Goal: Task Accomplishment & Management: Complete application form

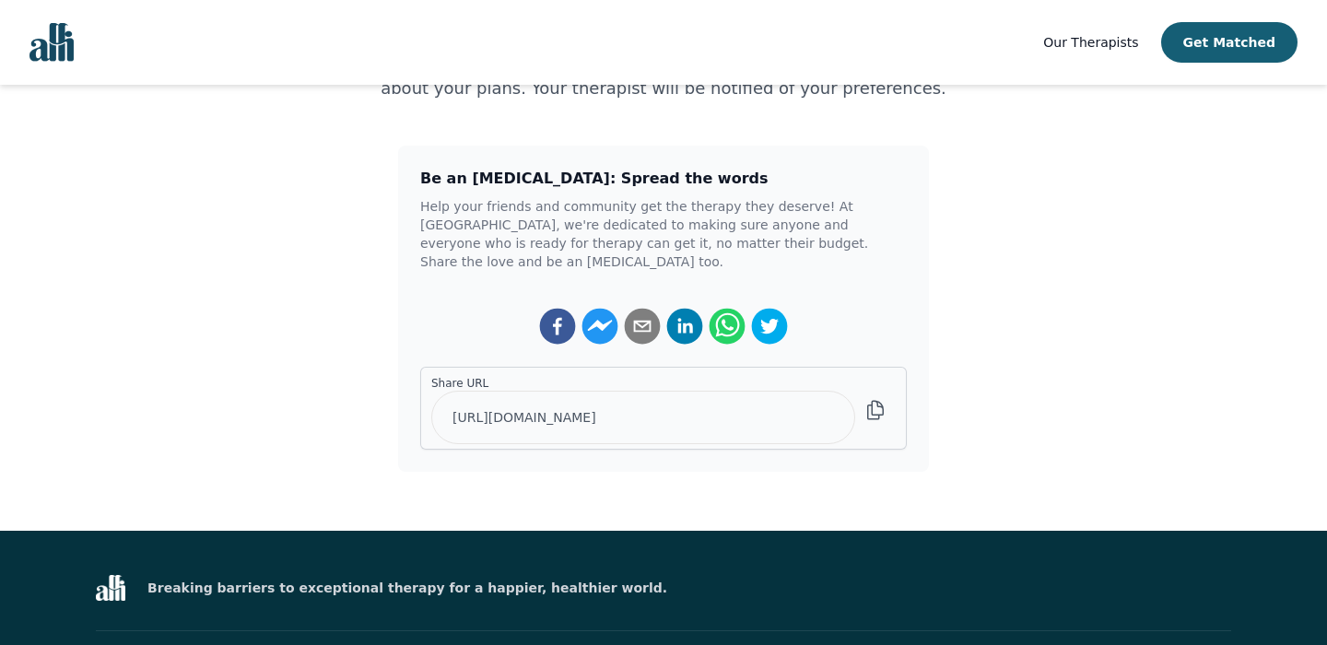
scroll to position [368, 0]
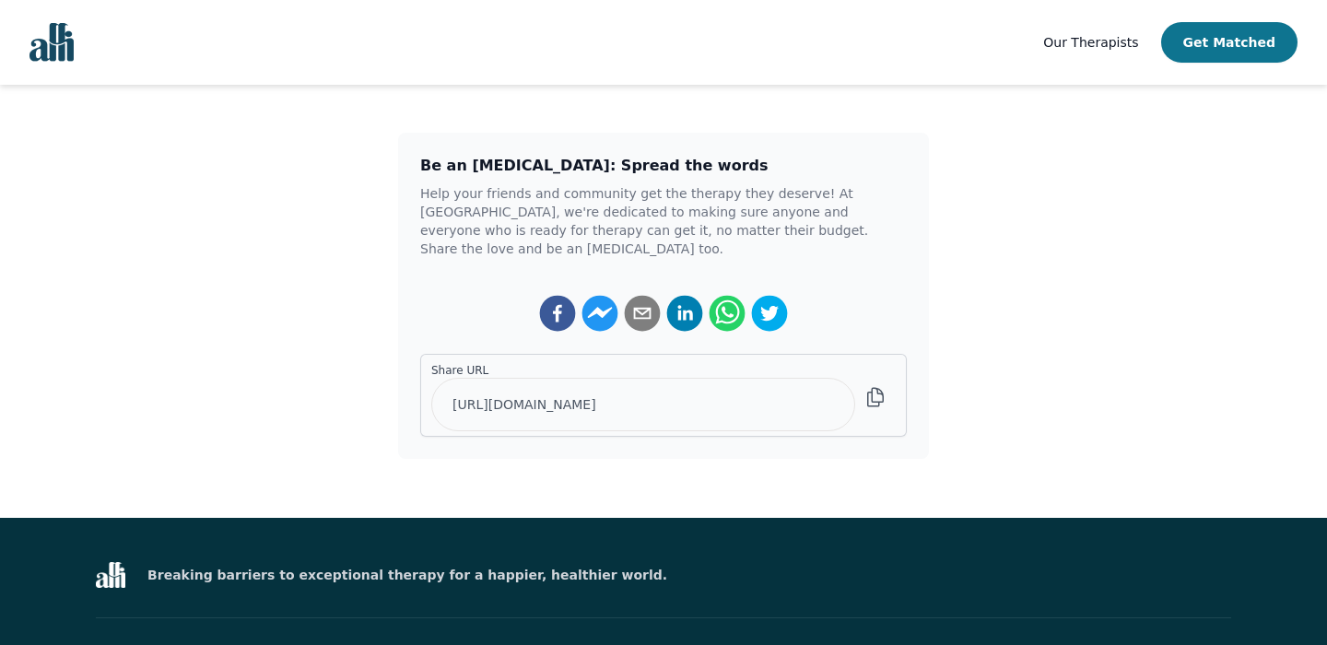
click at [1233, 39] on button "Get Matched" at bounding box center [1229, 42] width 136 height 41
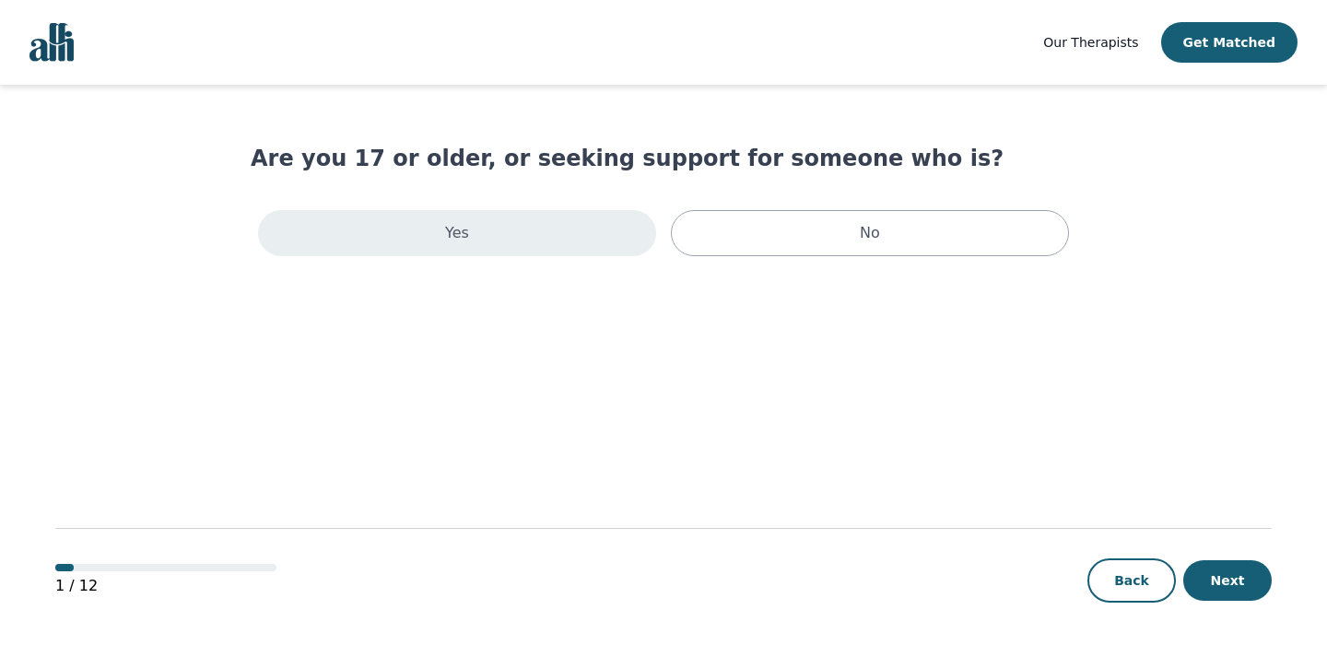
click at [542, 245] on div "Yes" at bounding box center [457, 233] width 398 height 46
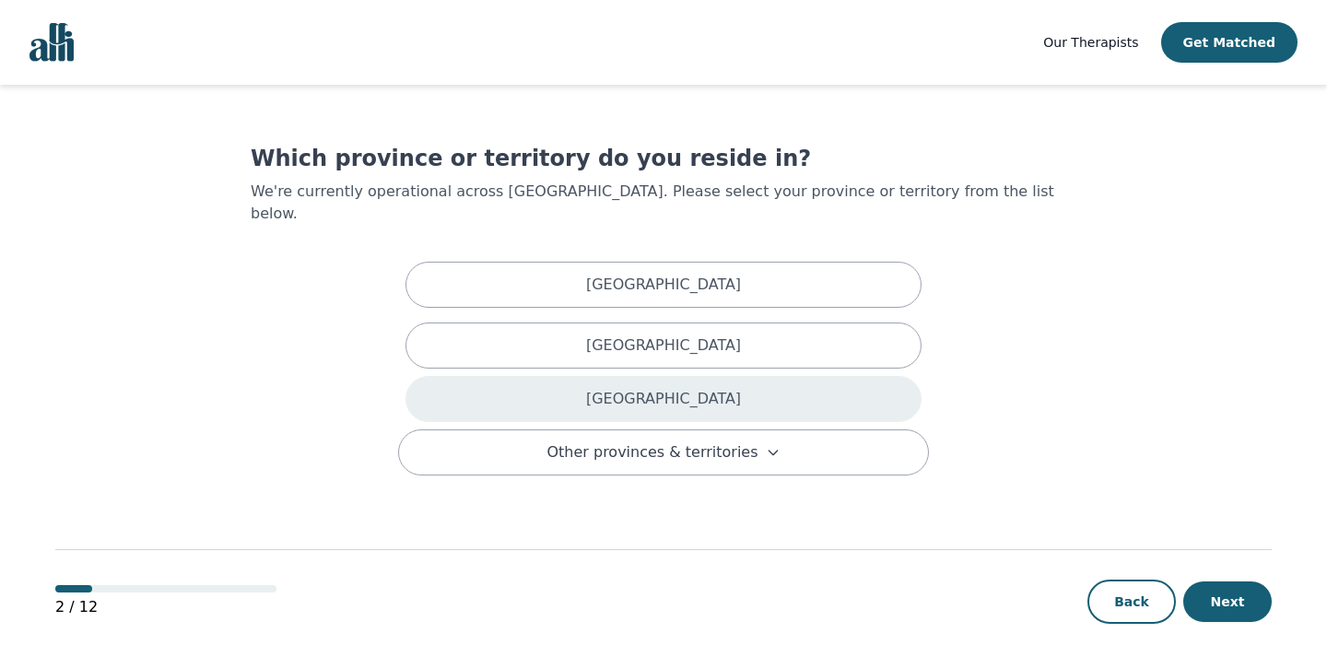
click at [549, 376] on div "[GEOGRAPHIC_DATA]" at bounding box center [663, 399] width 516 height 46
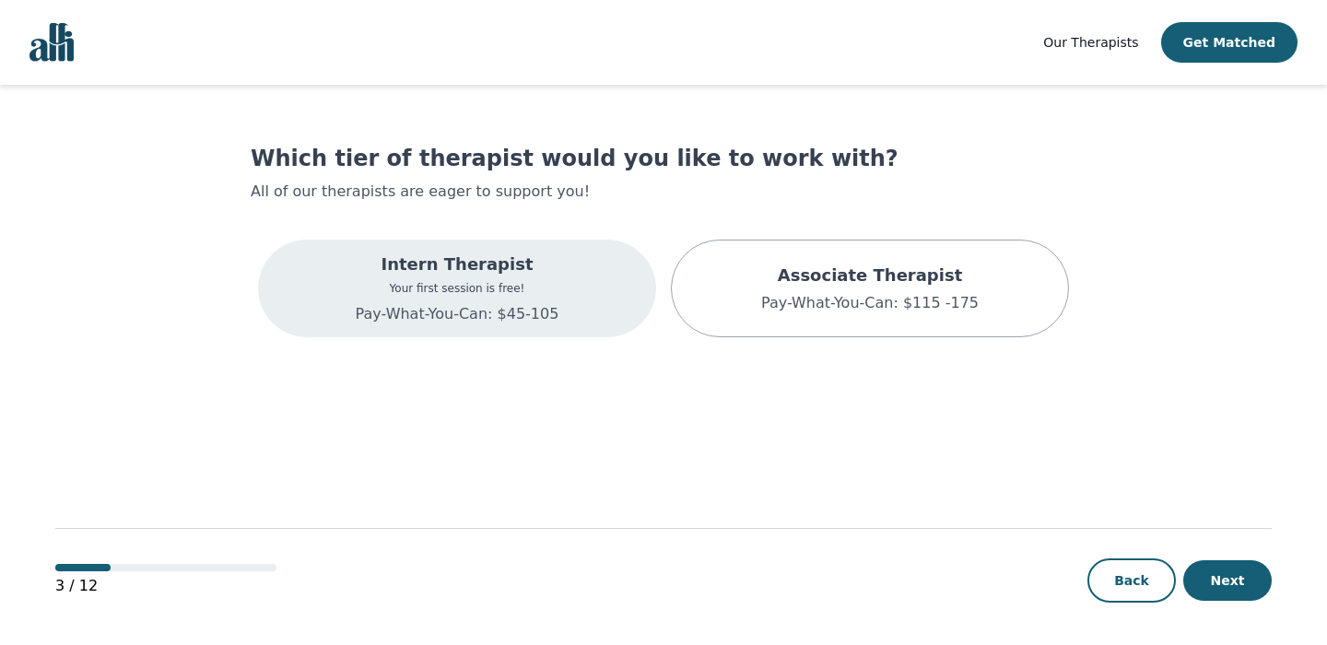
click at [555, 298] on div "Intern Therapist Your first session is free! Pay-What-You-Can: $45-105" at bounding box center [457, 289] width 398 height 98
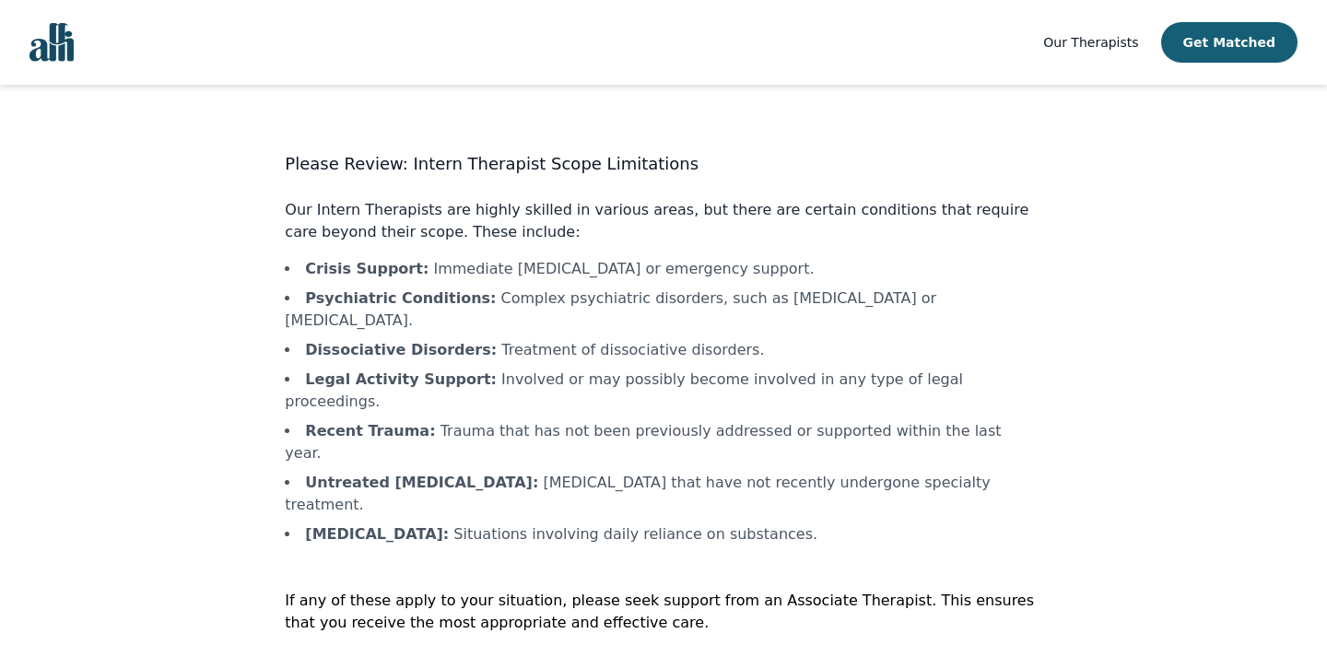
scroll to position [11, 0]
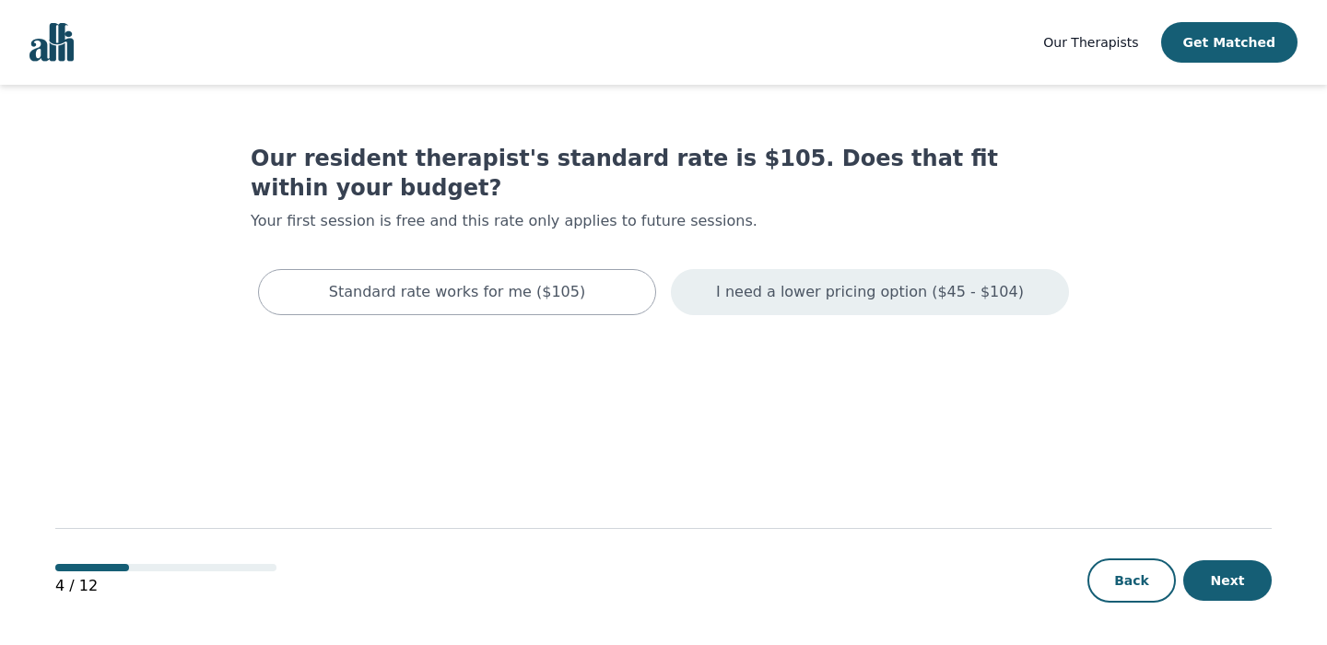
click at [835, 281] on p "I need a lower pricing option ($45 - $104)" at bounding box center [870, 292] width 308 height 22
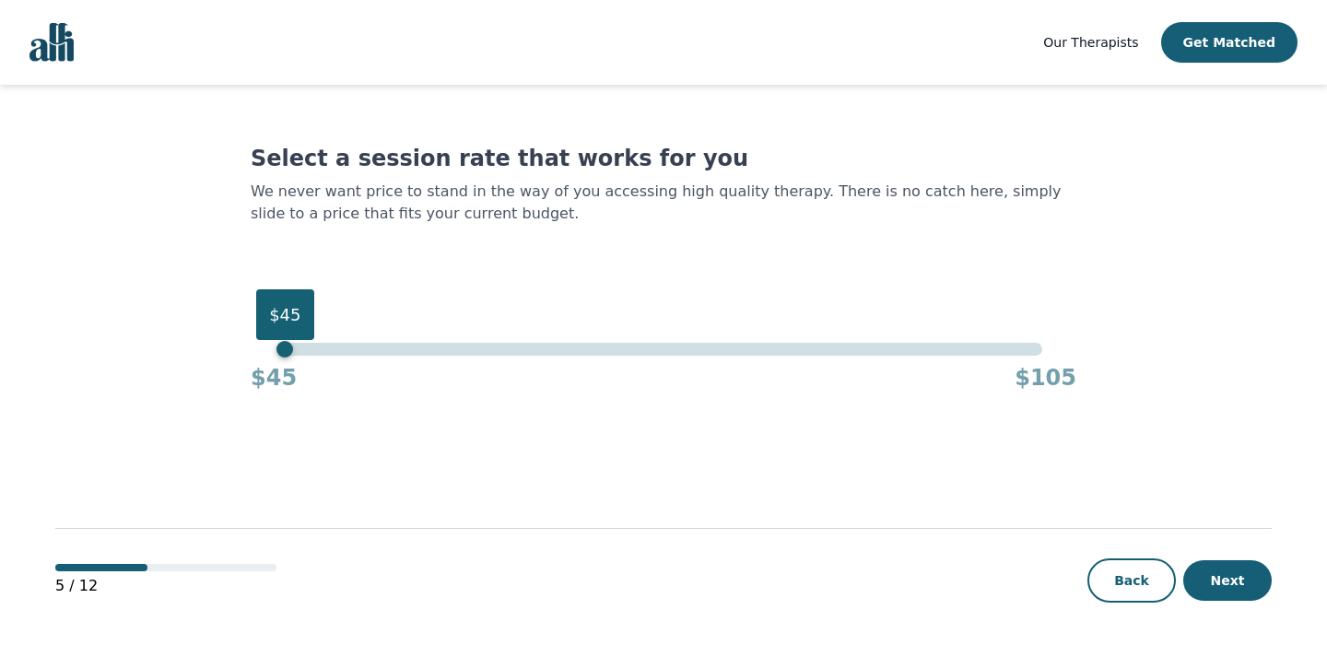
drag, startPoint x: 1039, startPoint y: 350, endPoint x: 273, endPoint y: 397, distance: 767.9
click at [273, 396] on main "Select a session rate that works for you We never want price to stand in the wa…" at bounding box center [663, 366] width 1216 height 562
click at [1230, 582] on button "Next" at bounding box center [1227, 580] width 88 height 41
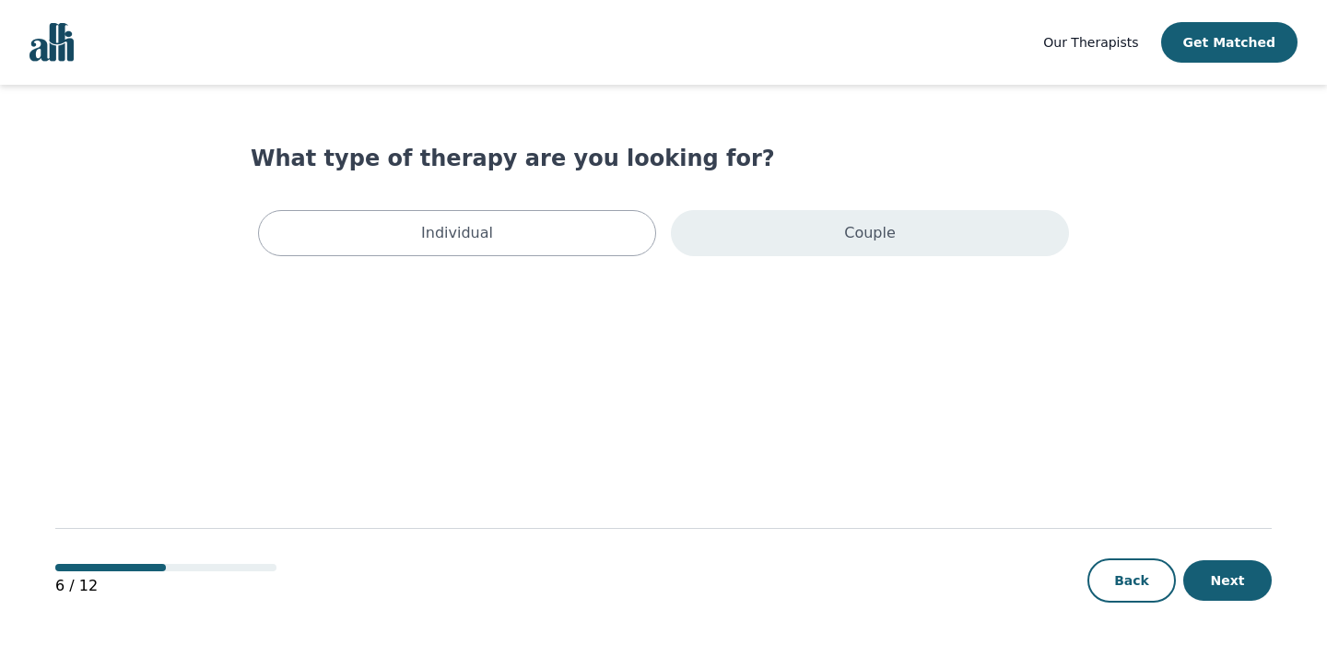
click at [836, 228] on div "Couple" at bounding box center [870, 233] width 398 height 46
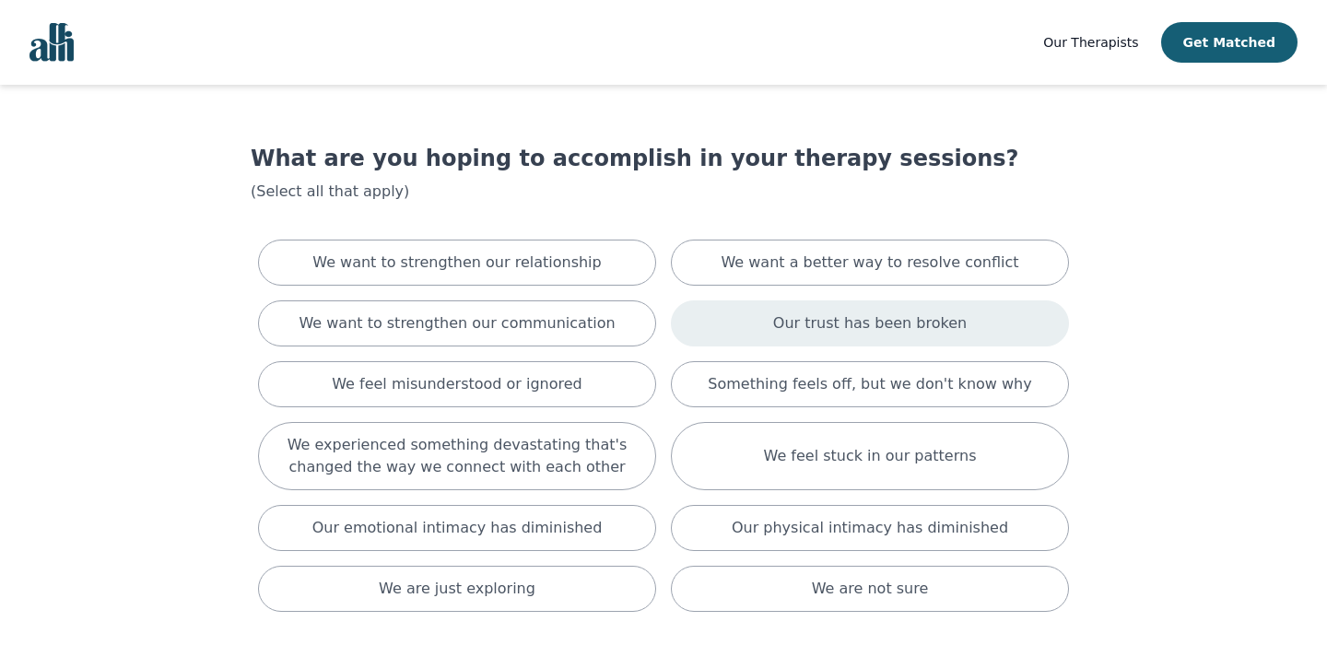
click at [1045, 324] on div "Our trust has been broken" at bounding box center [870, 323] width 398 height 46
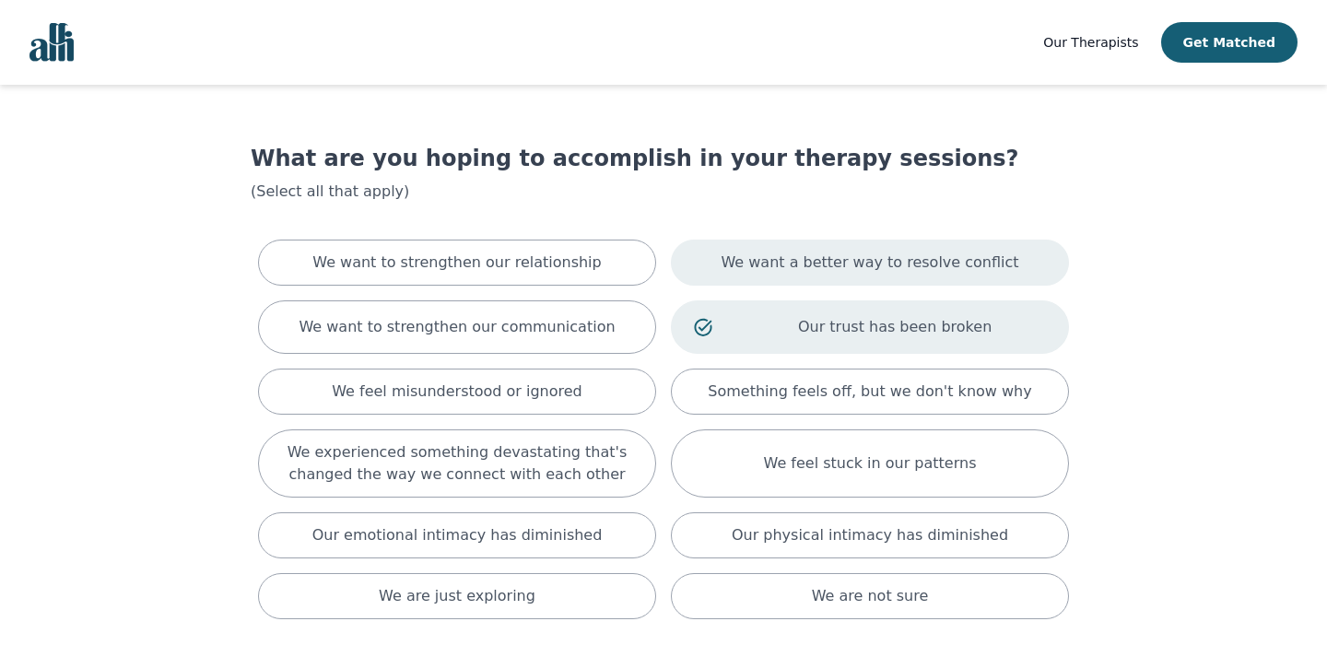
click at [1031, 253] on div "We want a better way to resolve conflict" at bounding box center [870, 263] width 398 height 46
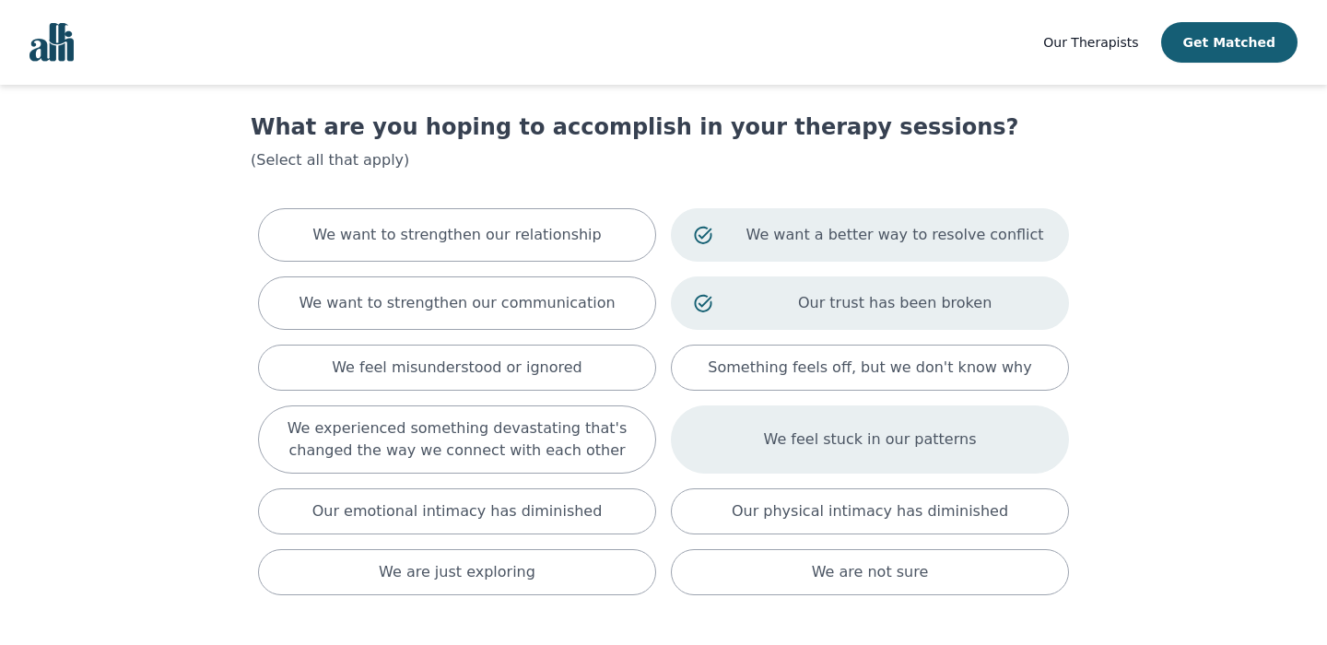
scroll to position [33, 0]
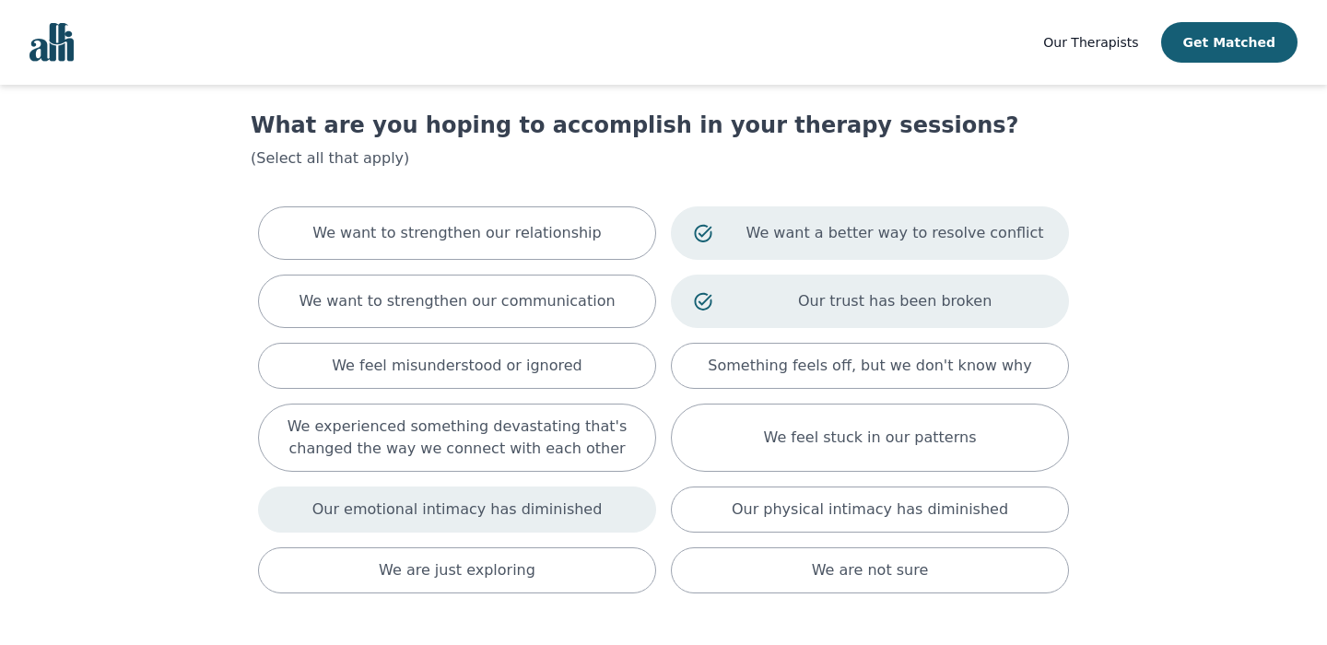
click at [602, 511] on div "Our emotional intimacy has diminished" at bounding box center [457, 509] width 398 height 46
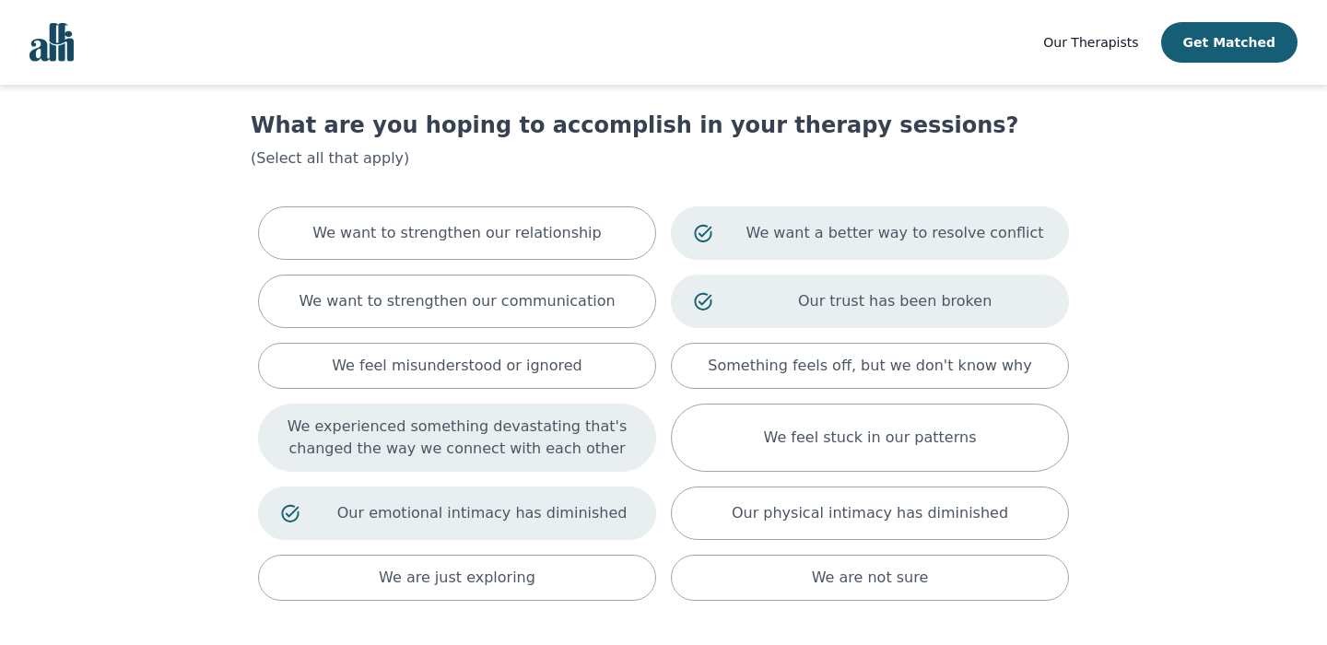
click at [590, 431] on p "We experienced something devastating that's changed the way we connect with eac…" at bounding box center [457, 437] width 352 height 44
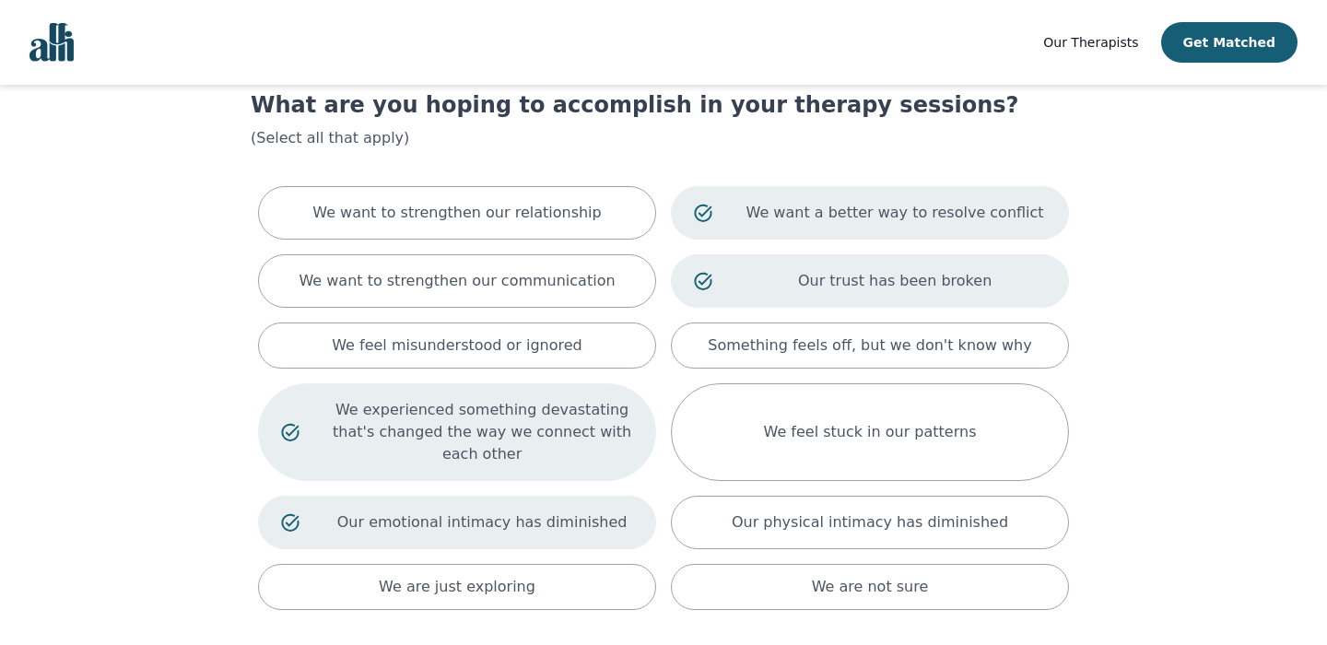
scroll to position [57, 0]
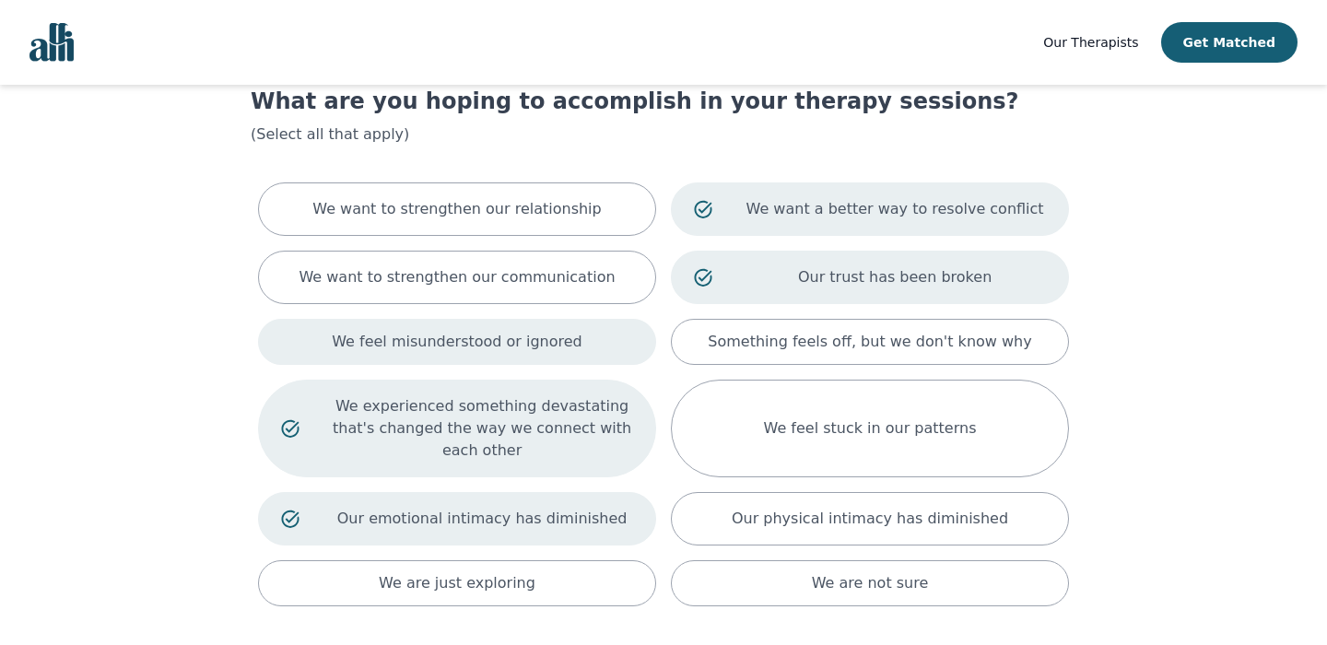
click at [565, 337] on p "We feel misunderstood or ignored" at bounding box center [457, 342] width 251 height 22
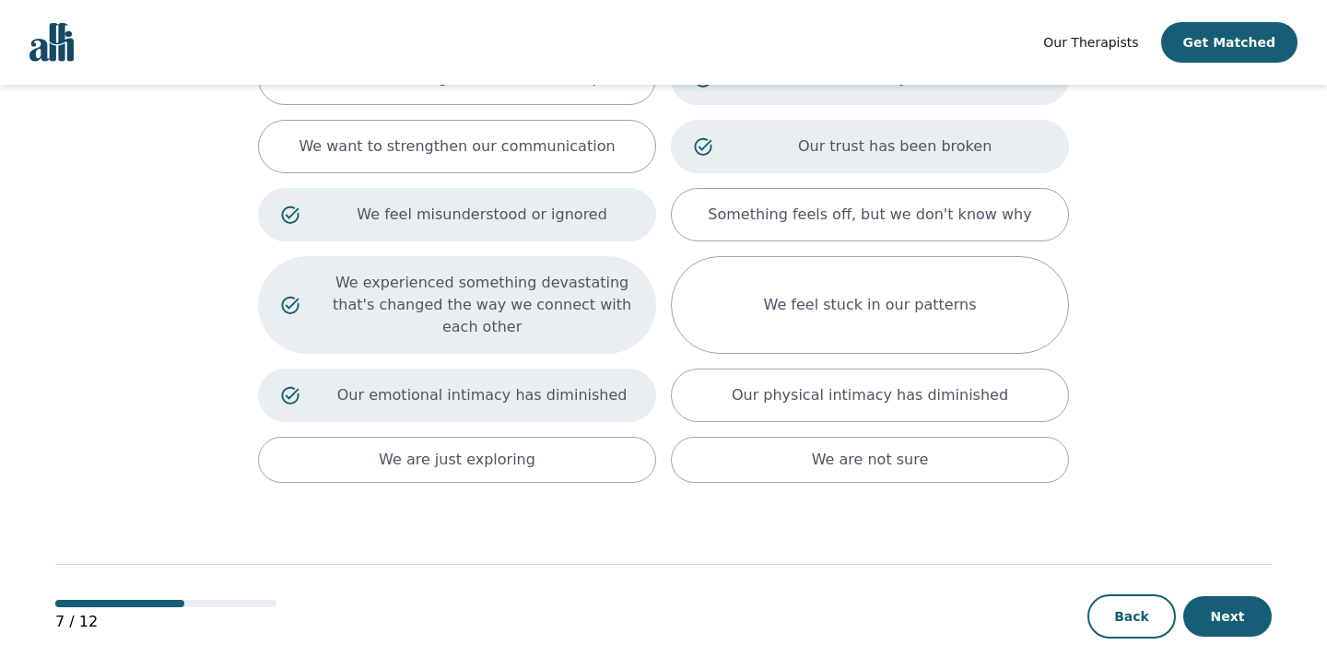
scroll to position [226, 0]
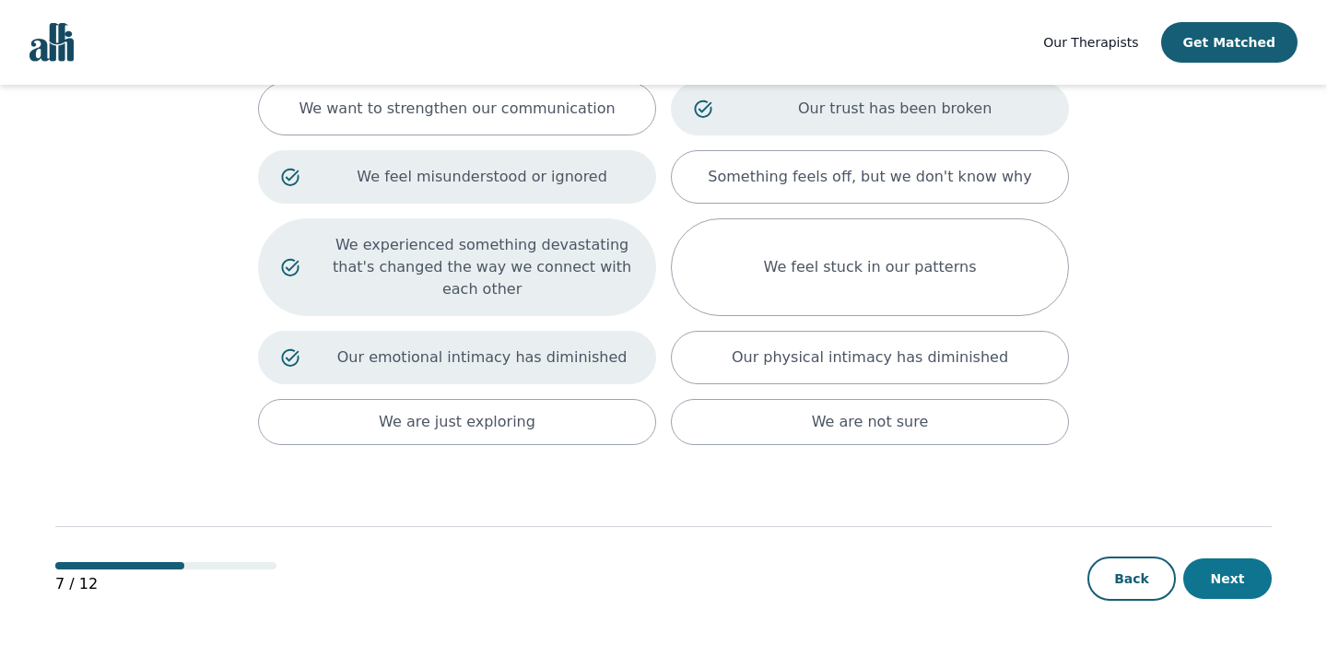
click at [1221, 587] on button "Next" at bounding box center [1227, 578] width 88 height 41
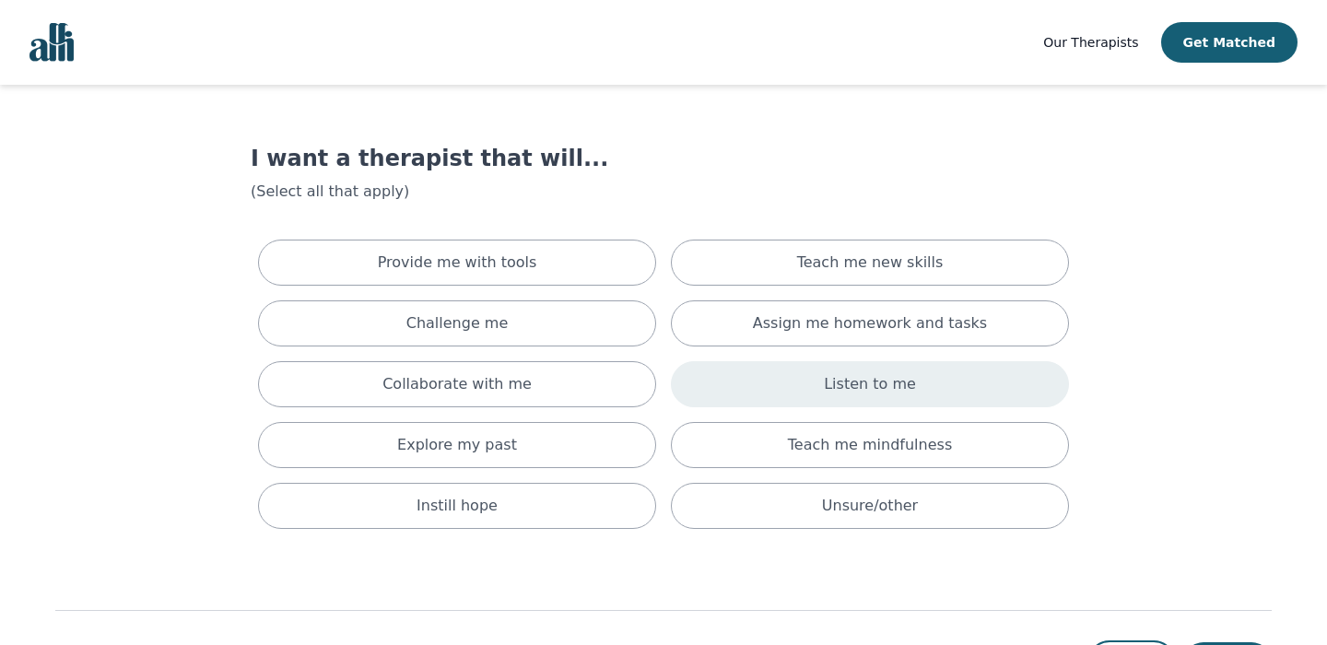
click at [1016, 405] on div "Listen to me" at bounding box center [870, 384] width 398 height 46
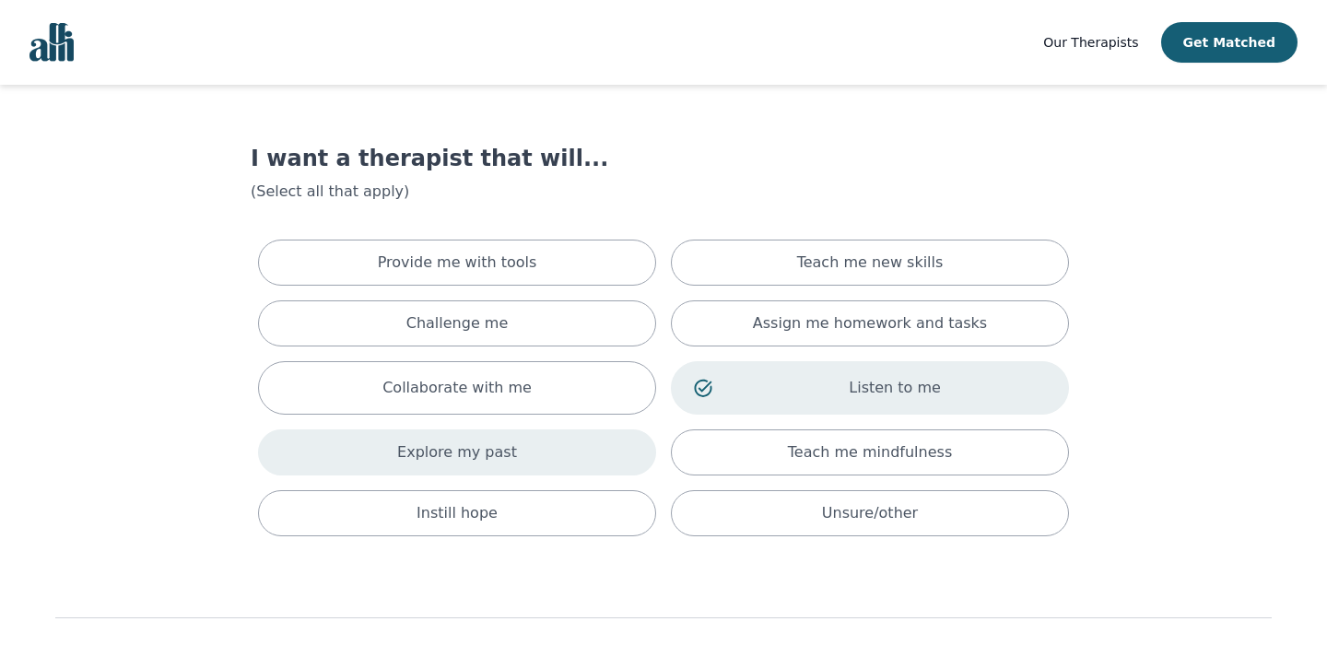
click at [569, 445] on div "Explore my past" at bounding box center [457, 452] width 398 height 46
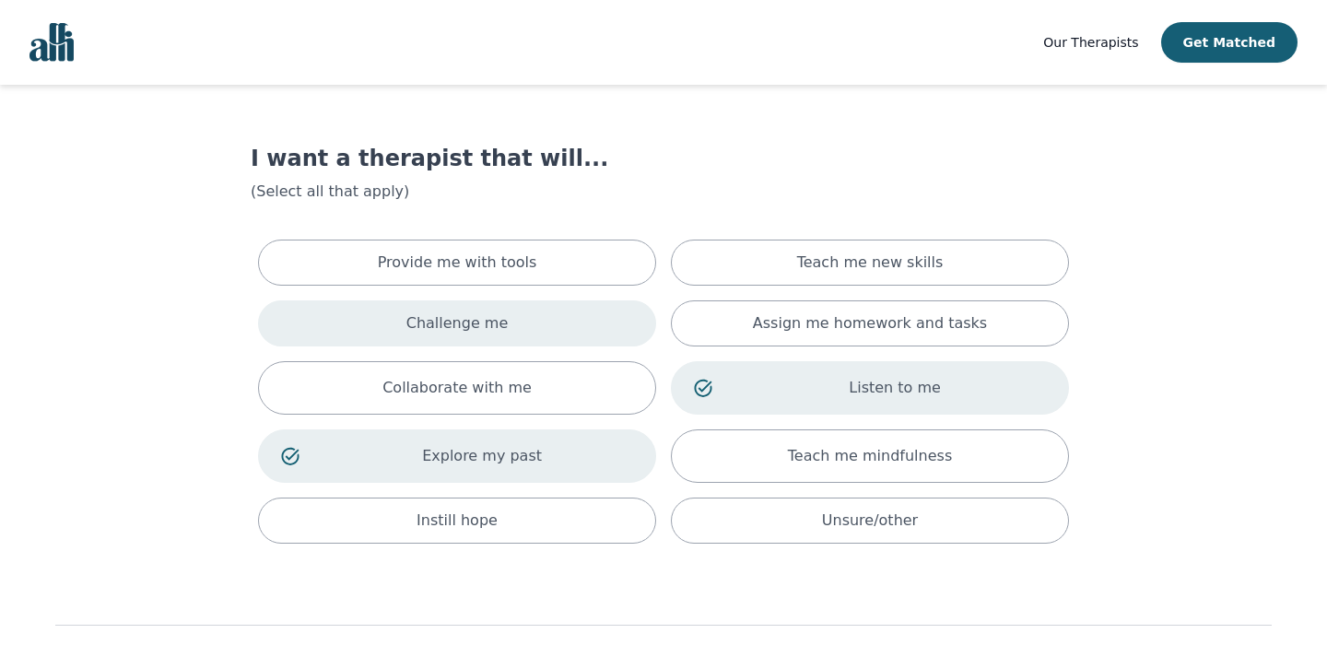
click at [559, 333] on div "Challenge me" at bounding box center [457, 323] width 398 height 46
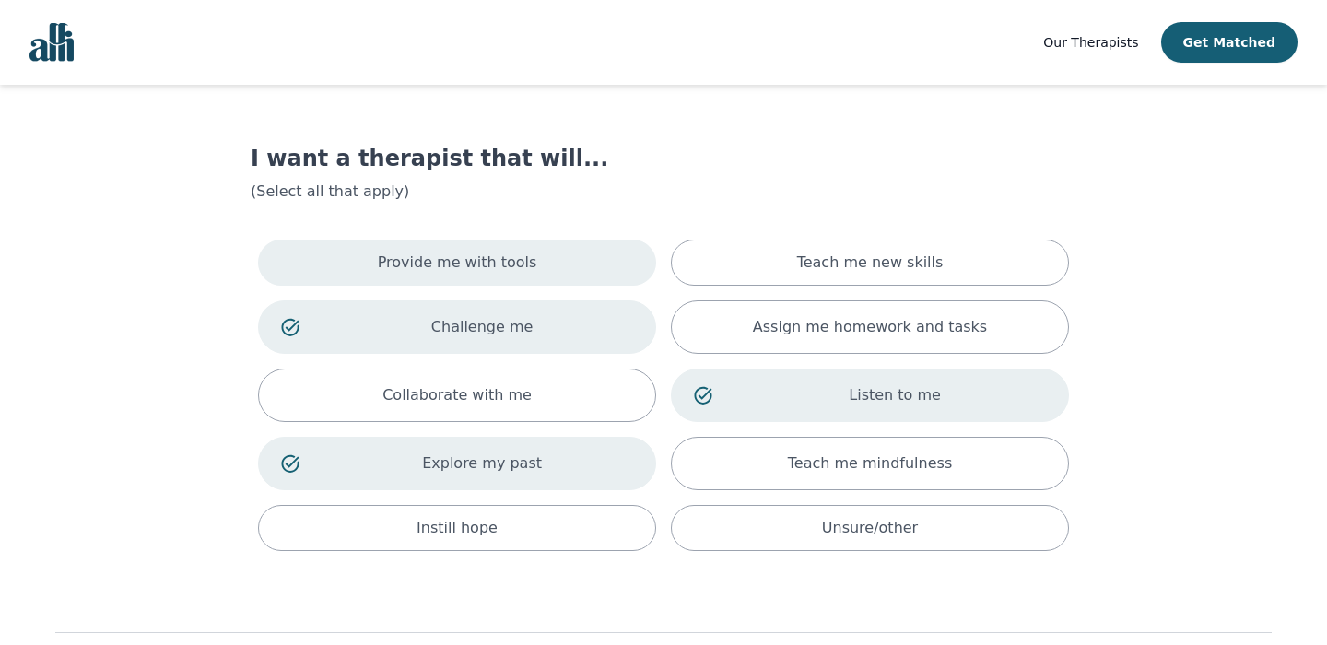
click at [559, 275] on div "Provide me with tools" at bounding box center [457, 263] width 398 height 46
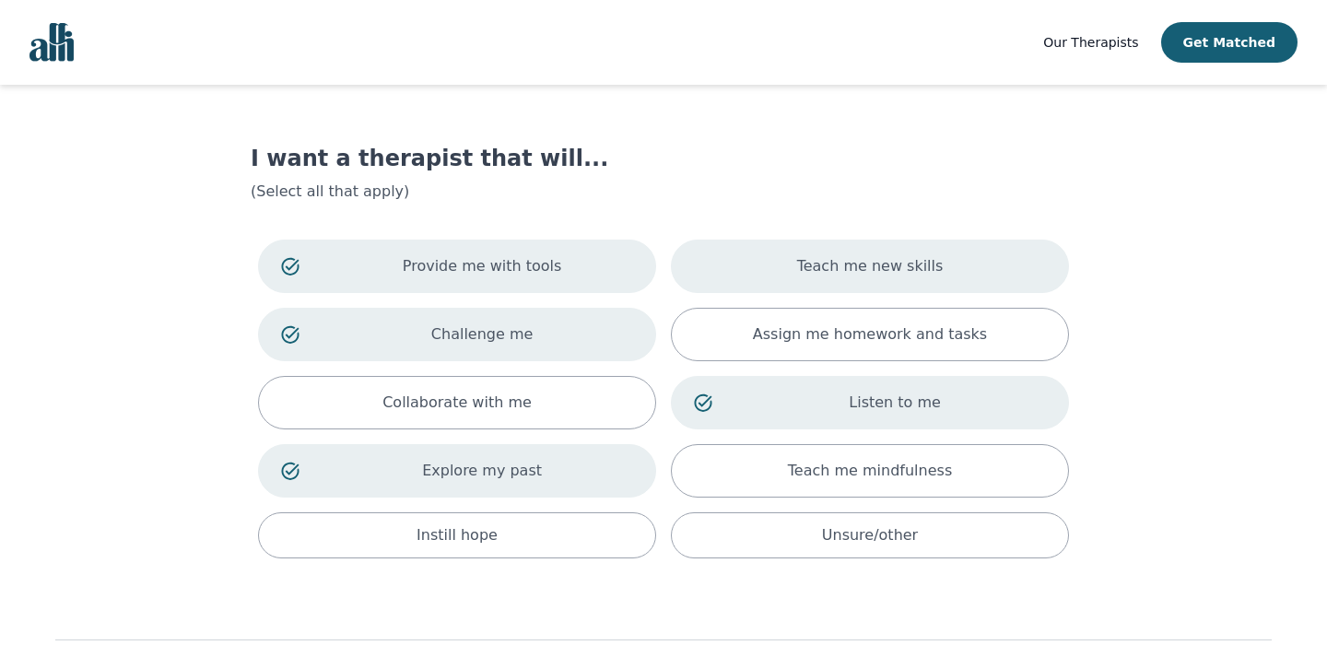
click at [805, 265] on p "Teach me new skills" at bounding box center [870, 266] width 146 height 22
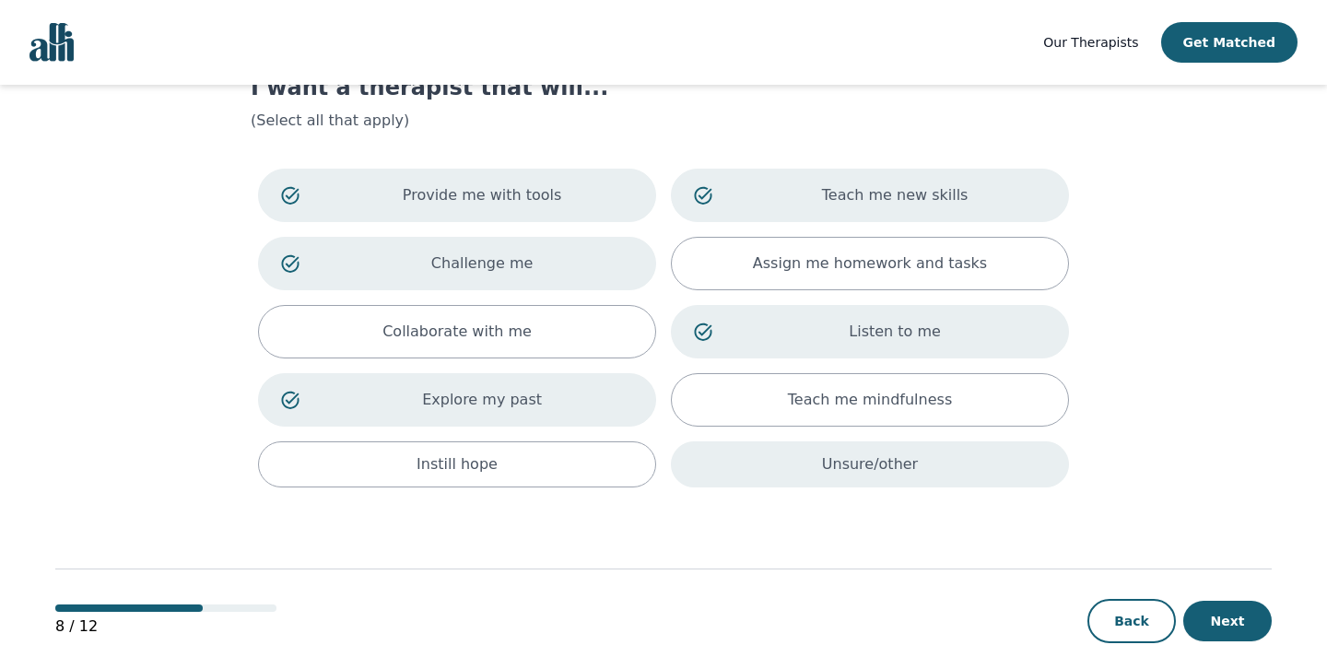
scroll to position [80, 0]
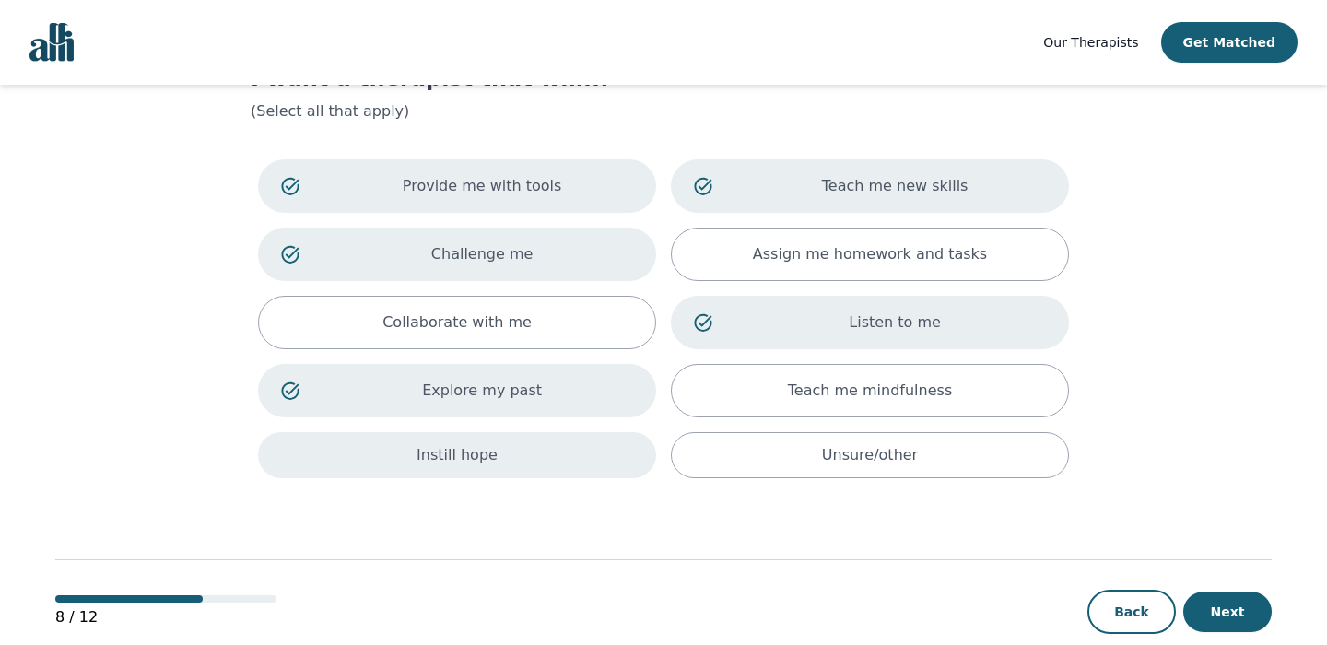
click at [632, 469] on div "Instill hope" at bounding box center [457, 455] width 398 height 46
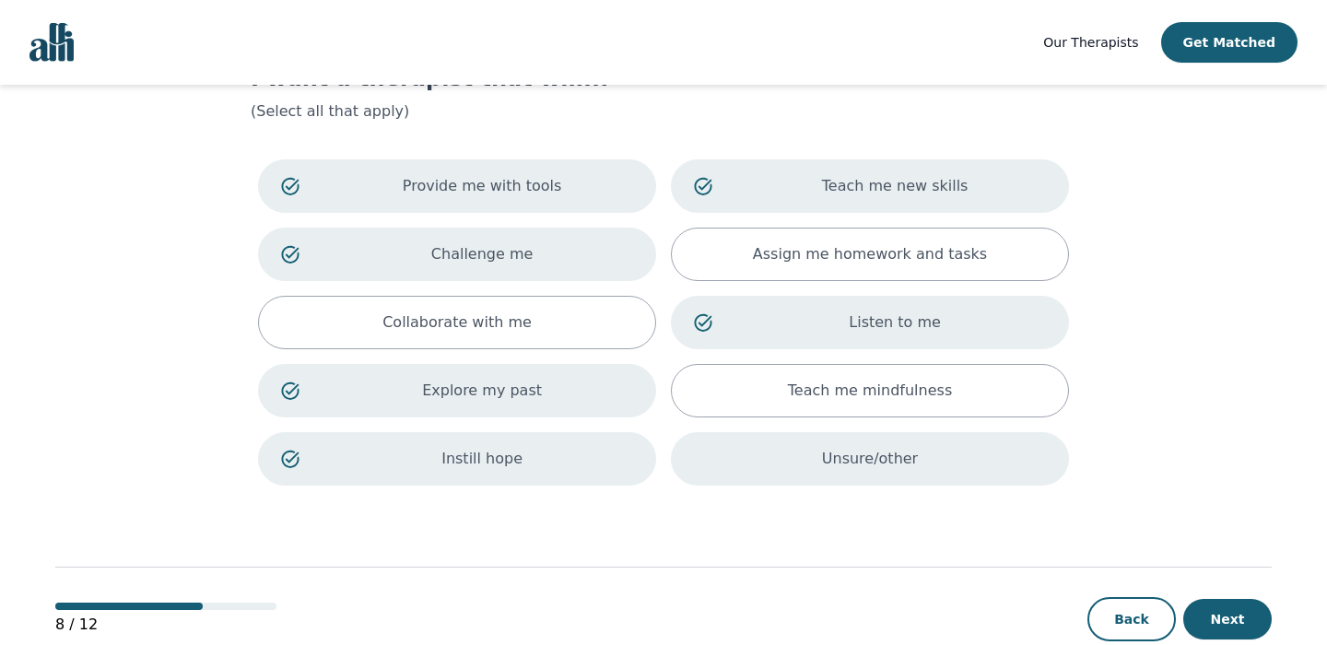
click at [812, 449] on div "Unsure/other" at bounding box center [870, 458] width 398 height 53
click at [1211, 610] on button "Next" at bounding box center [1227, 619] width 88 height 41
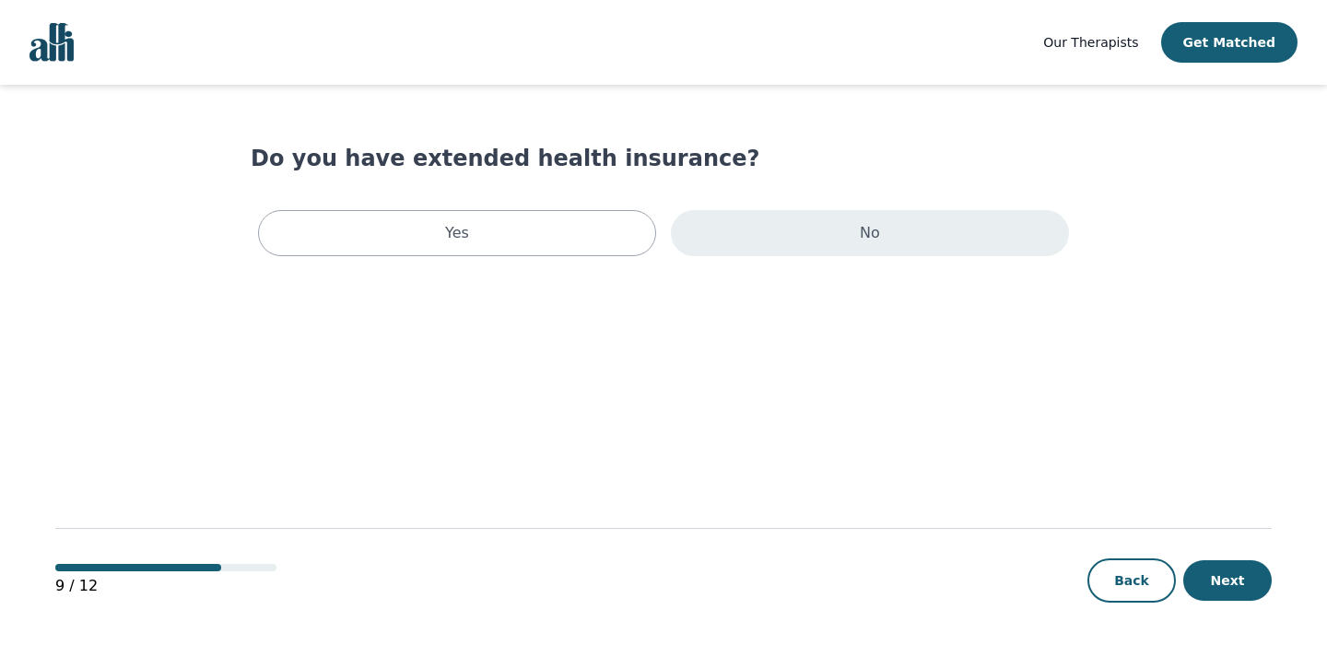
click at [864, 222] on p "No" at bounding box center [869, 233] width 20 height 22
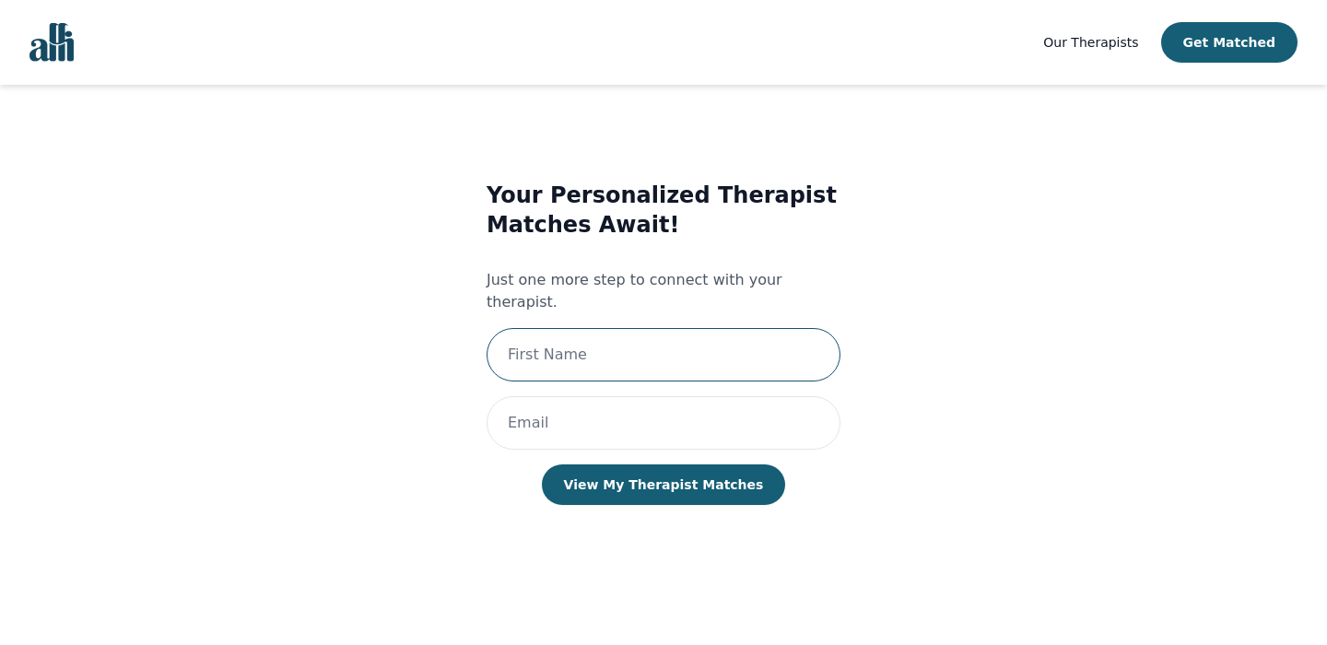
click at [763, 354] on input "text" at bounding box center [663, 354] width 354 height 53
type input "Aneeka"
click at [660, 406] on input "email" at bounding box center [663, 422] width 354 height 53
type input "[EMAIL_ADDRESS][DOMAIN_NAME]"
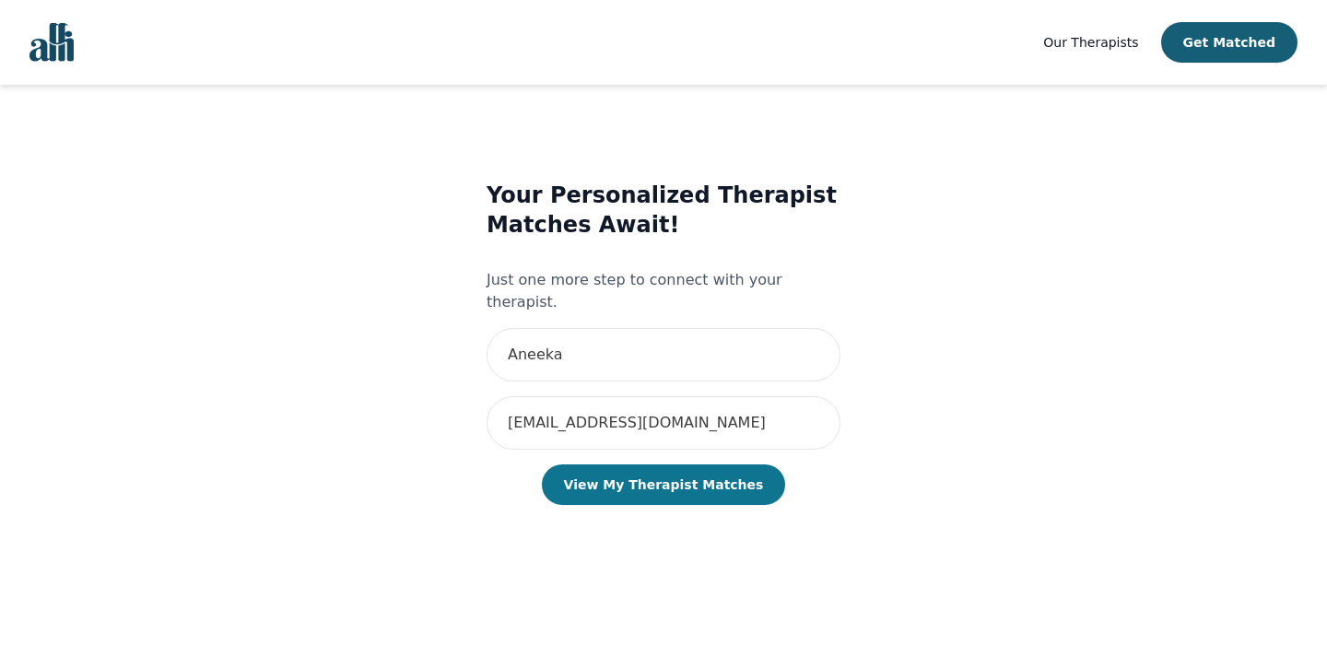
click at [673, 470] on button "View My Therapist Matches" at bounding box center [664, 484] width 244 height 41
